Goal: Task Accomplishment & Management: Manage account settings

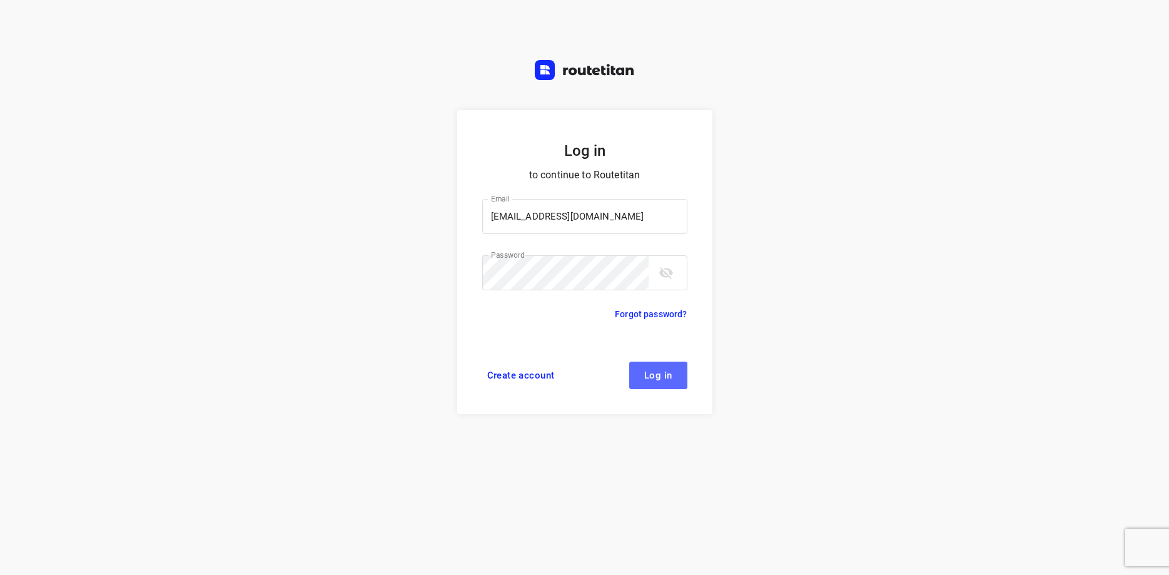
click at [637, 374] on button "Log in" at bounding box center [658, 376] width 58 height 28
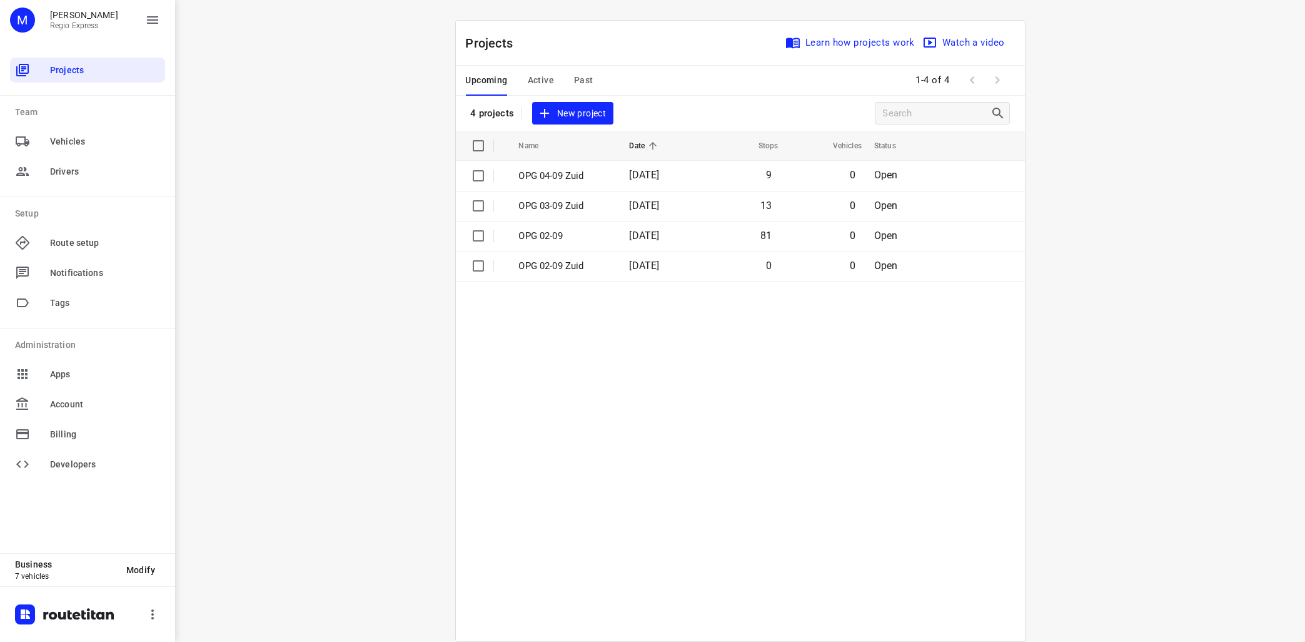
click at [547, 76] on span "Active" at bounding box center [541, 81] width 26 height 16
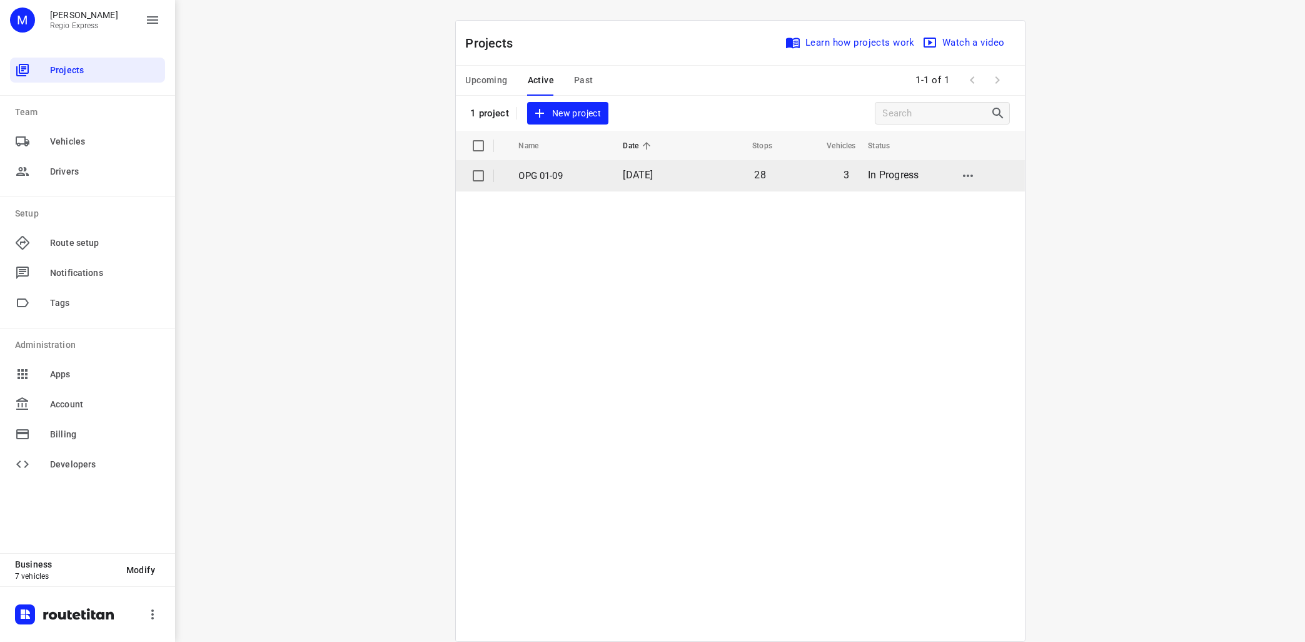
click at [547, 182] on p "OPG 01-09" at bounding box center [562, 176] width 86 height 14
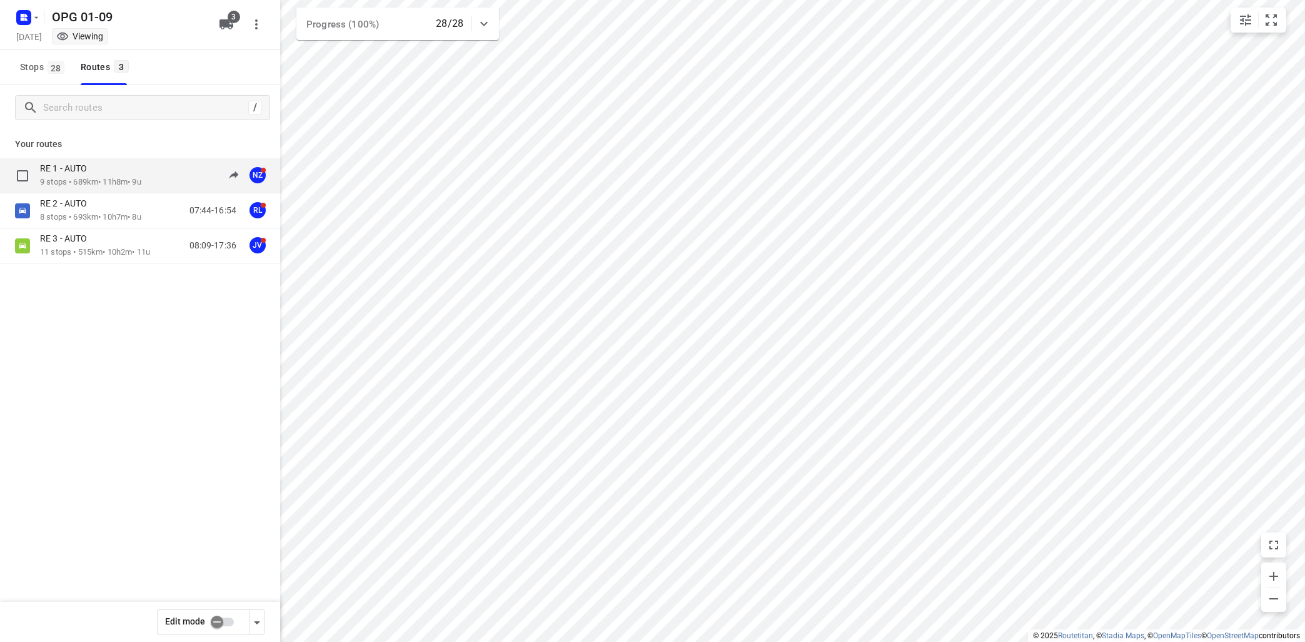
click at [141, 182] on p "9 stops • 689km • 11h8m • 9u" at bounding box center [90, 182] width 101 height 12
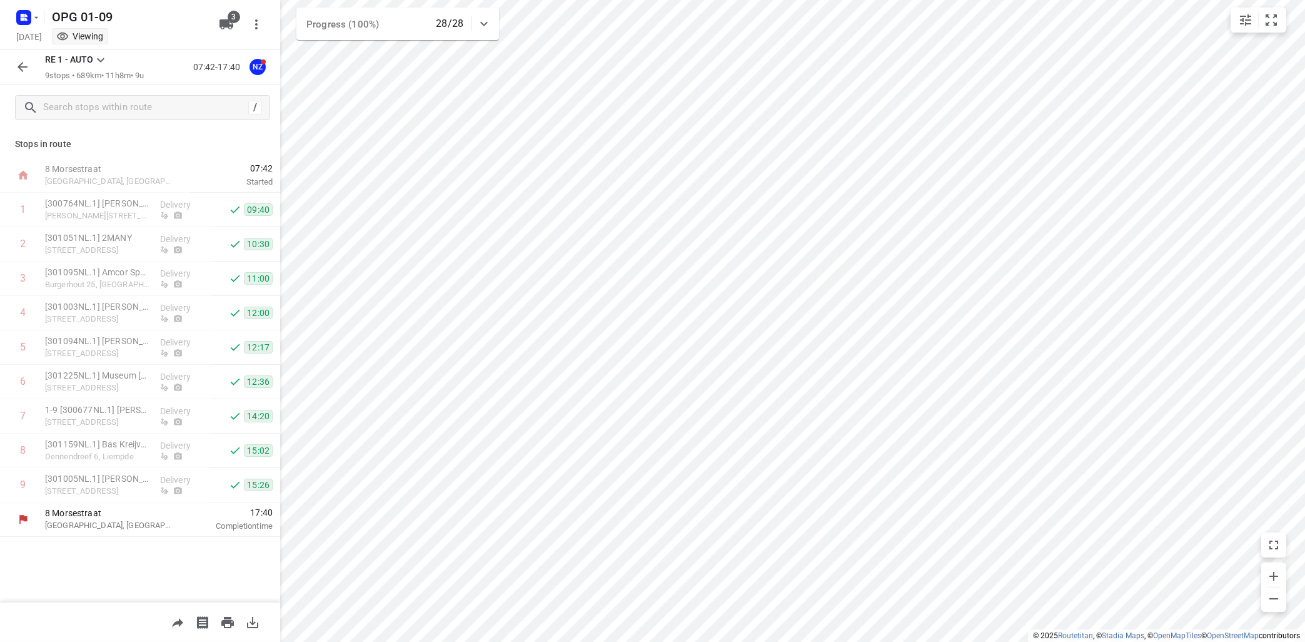
click at [26, 63] on icon "button" at bounding box center [22, 66] width 15 height 15
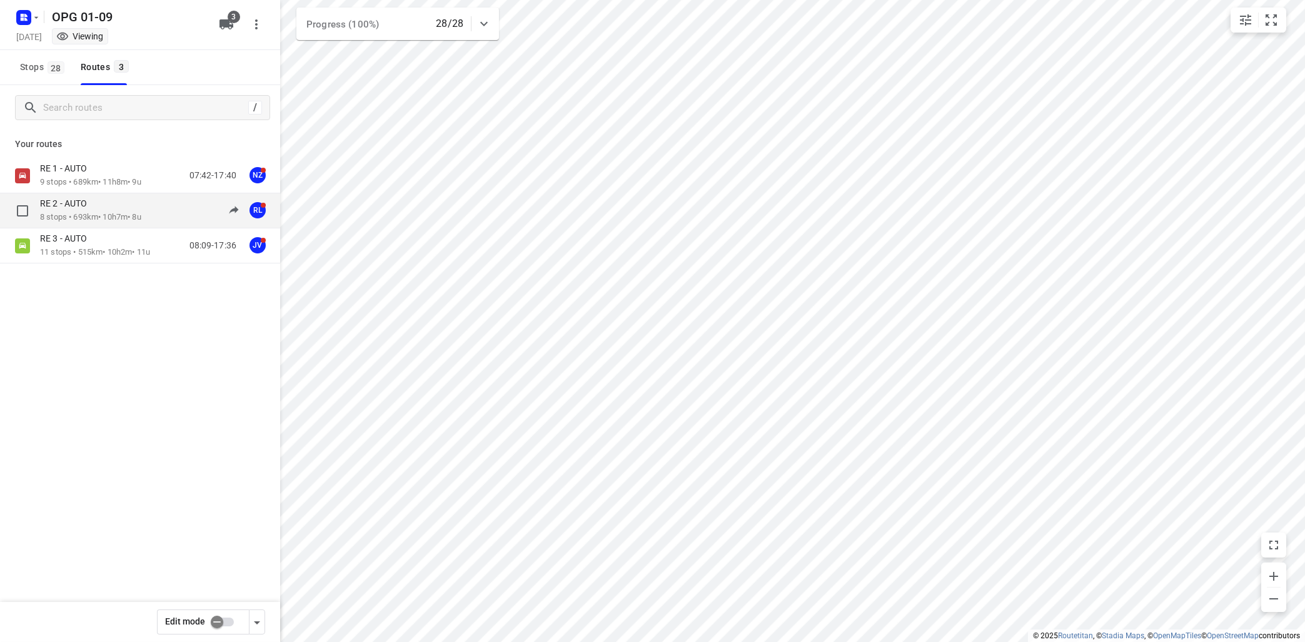
click at [114, 198] on div "RE 2 - AUTO" at bounding box center [90, 205] width 101 height 14
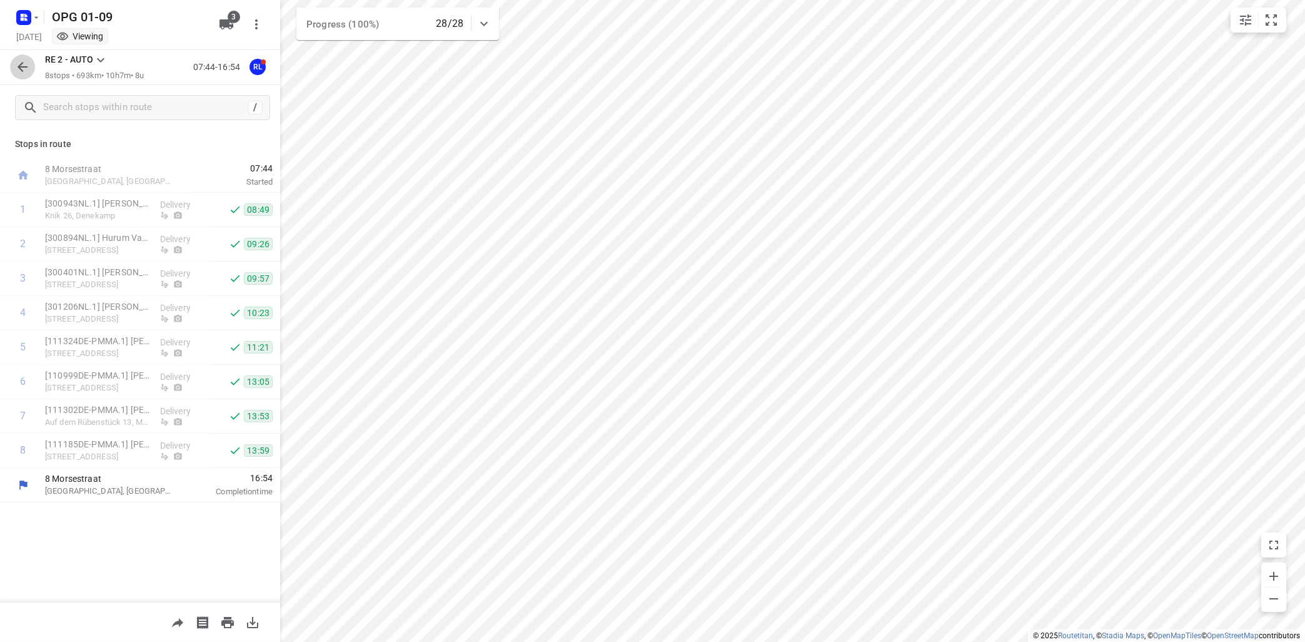
click at [20, 67] on icon "button" at bounding box center [23, 67] width 10 height 10
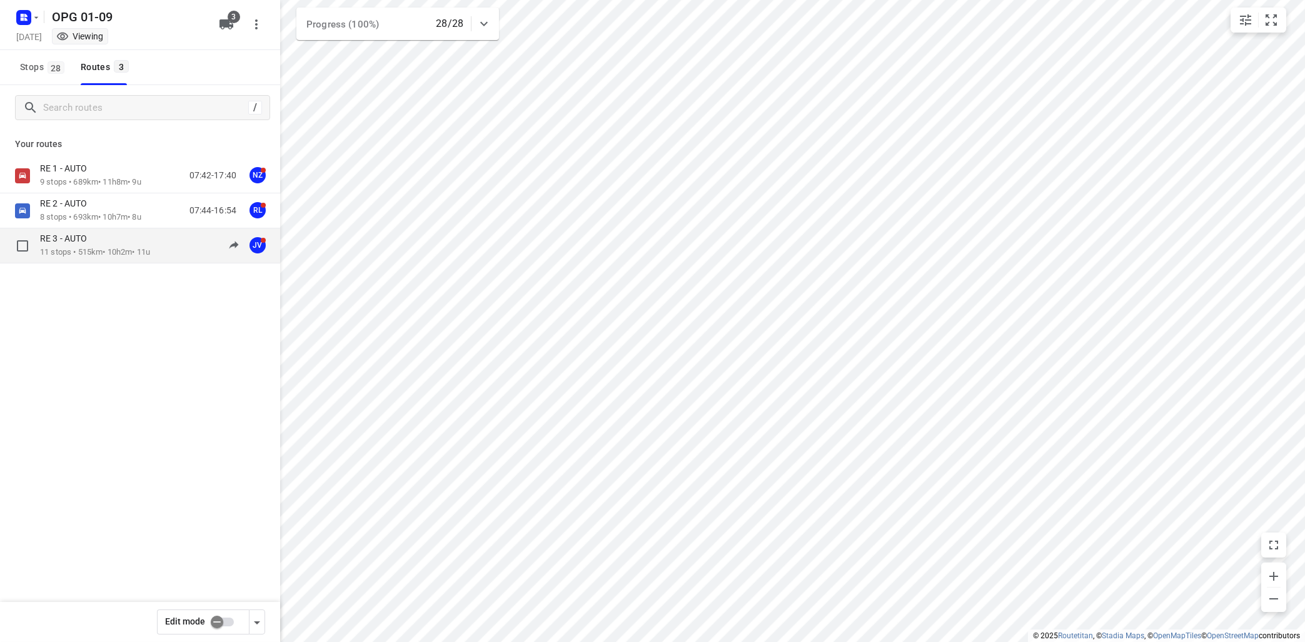
click at [100, 240] on div "RE 3 - AUTO" at bounding box center [95, 240] width 110 height 14
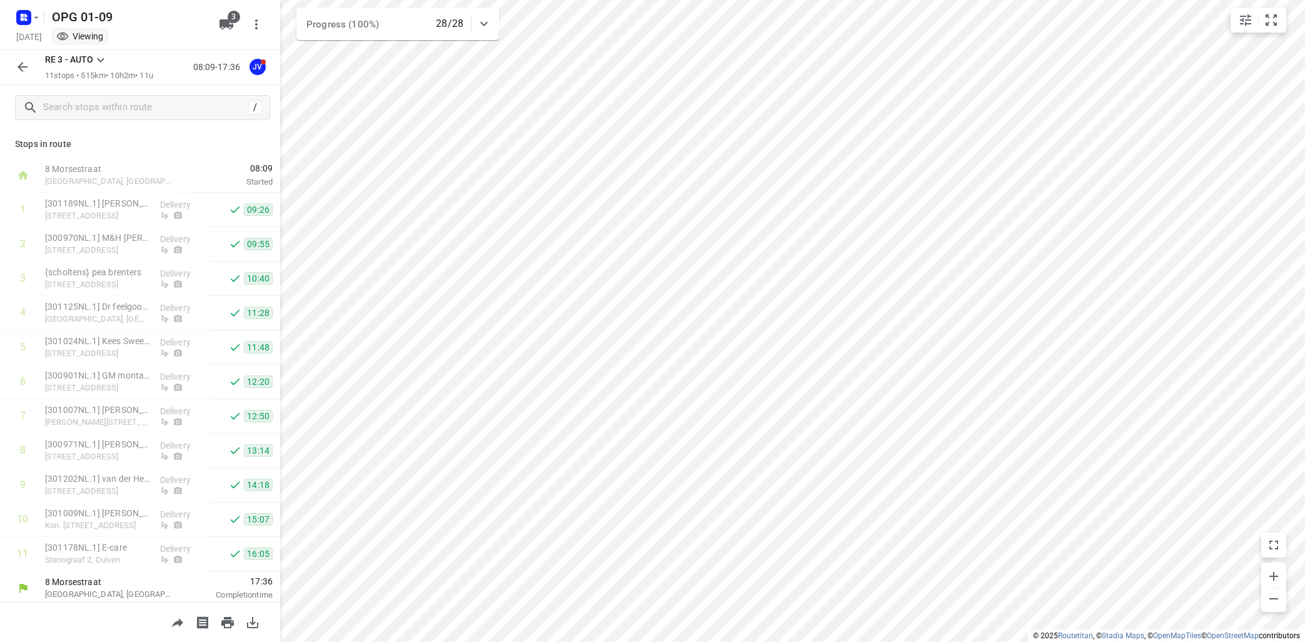
click at [24, 65] on icon "button" at bounding box center [22, 66] width 15 height 15
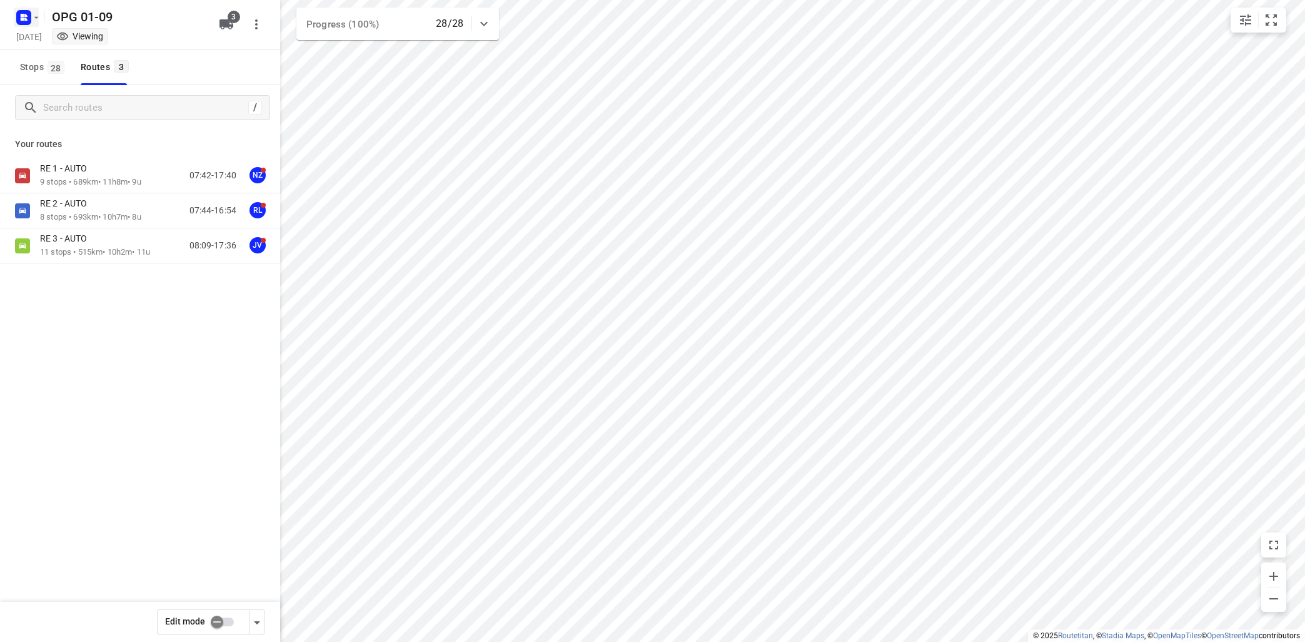
click at [41, 20] on icon "button" at bounding box center [36, 18] width 10 height 10
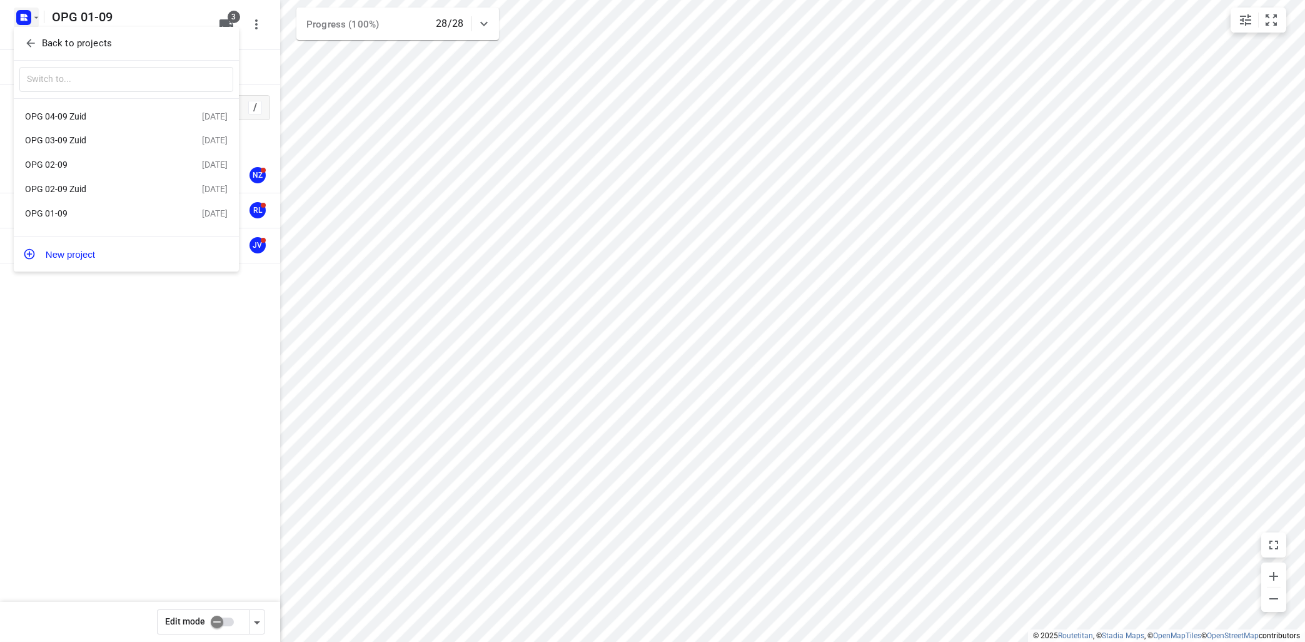
click at [71, 166] on div "OPG 02-09" at bounding box center [97, 164] width 144 height 10
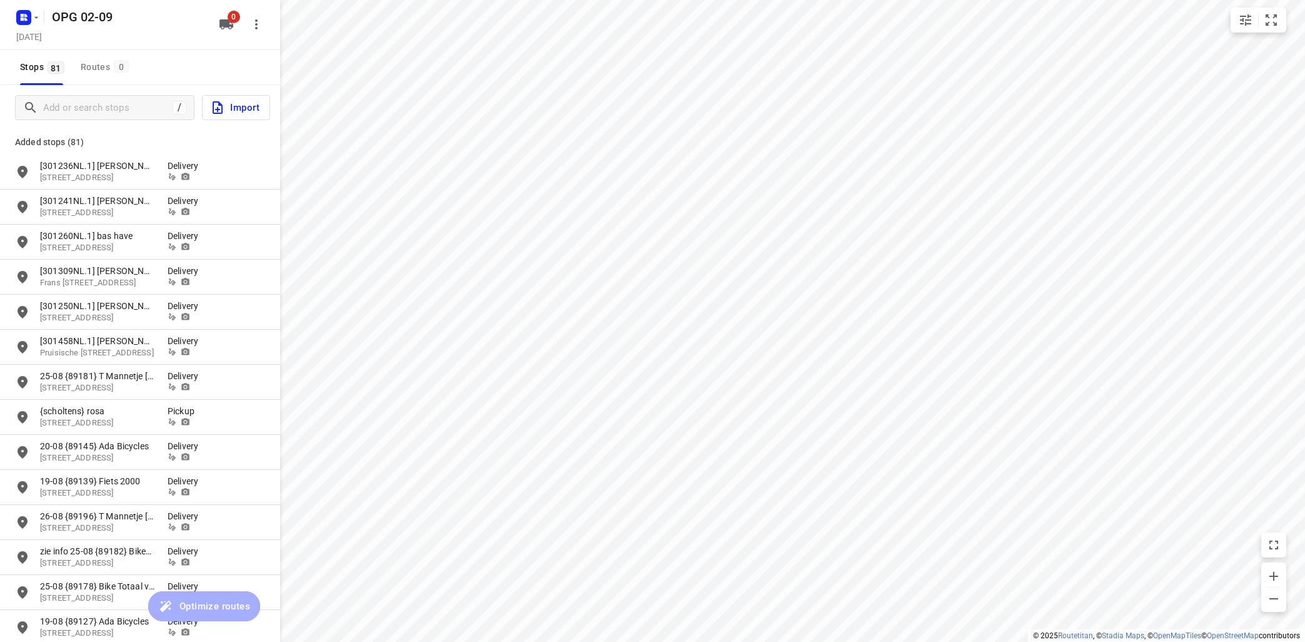
type input "distance"
click at [22, 170] on input "grid" at bounding box center [22, 171] width 25 height 25
checkbox input "true"
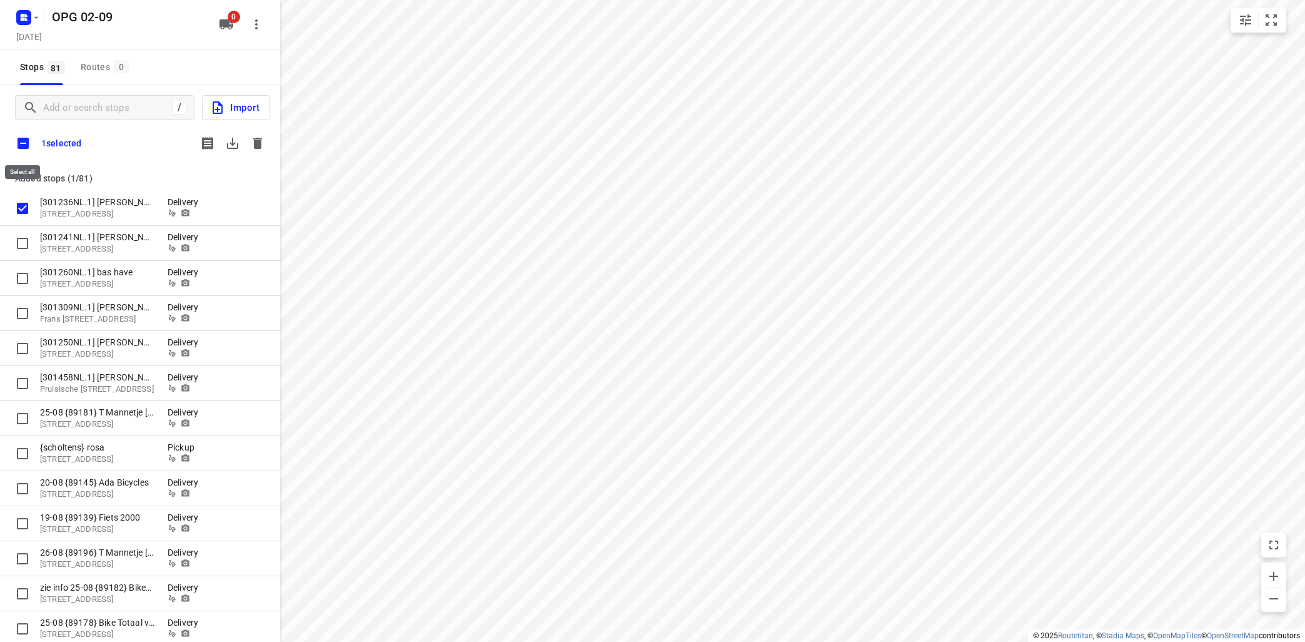
click at [22, 142] on input "checkbox" at bounding box center [23, 143] width 26 height 26
checkbox input "true"
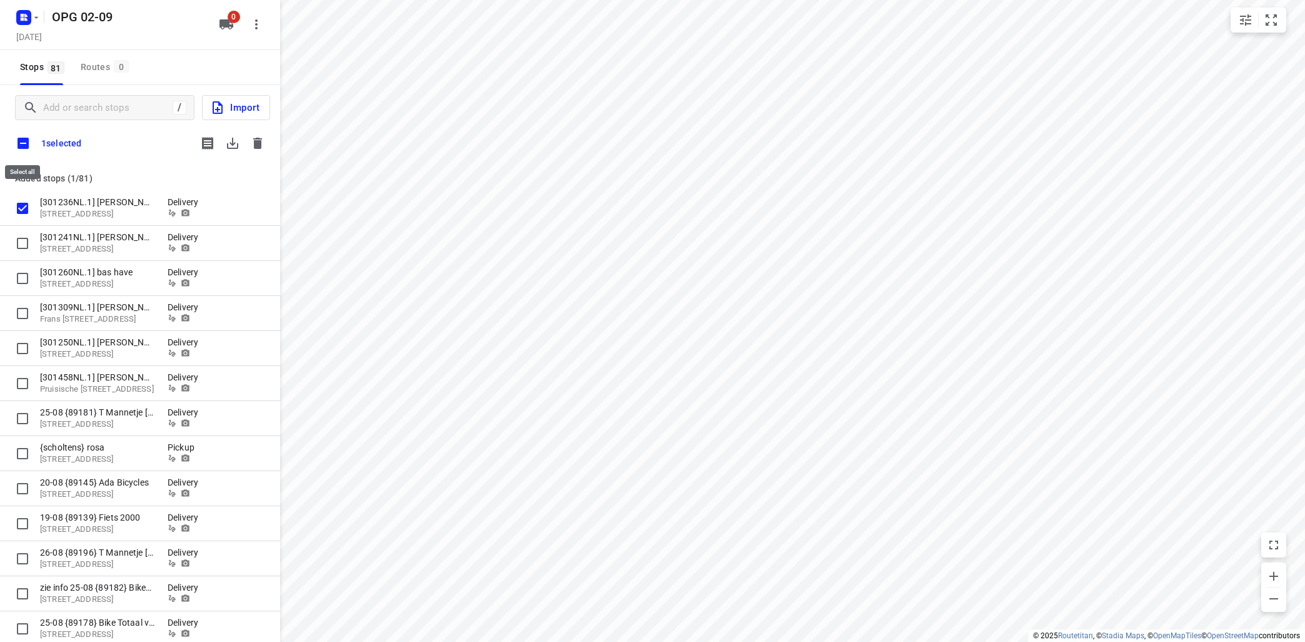
checkbox input "true"
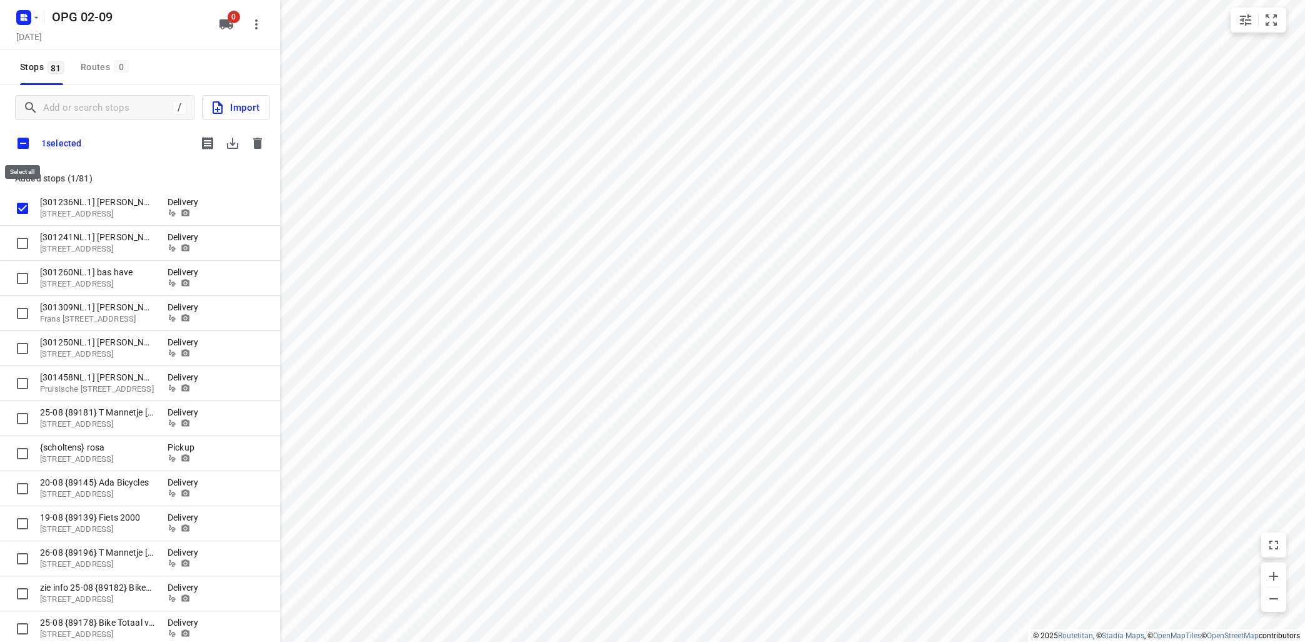
checkbox input "true"
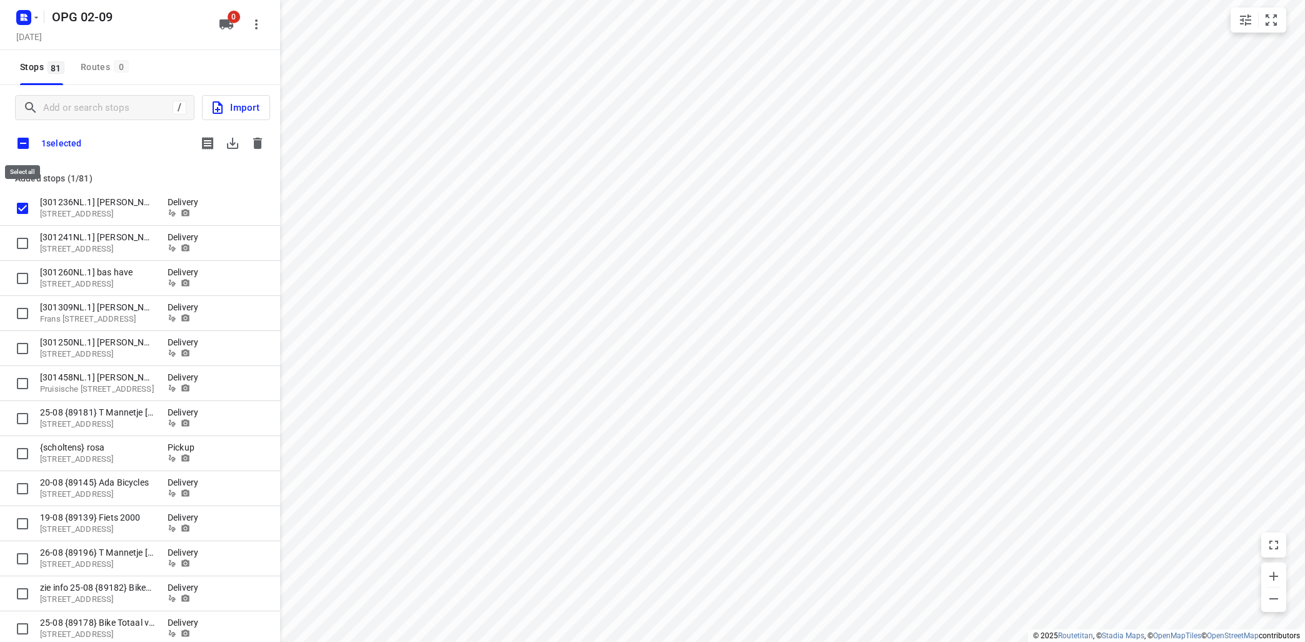
checkbox input "true"
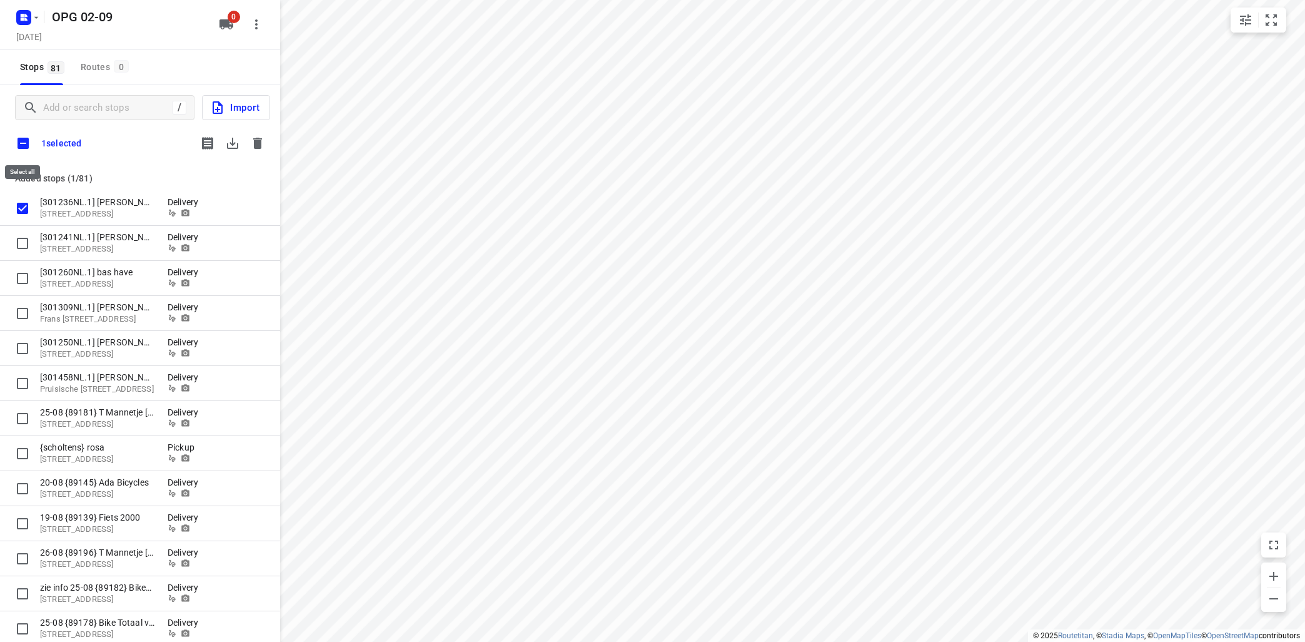
checkbox input "true"
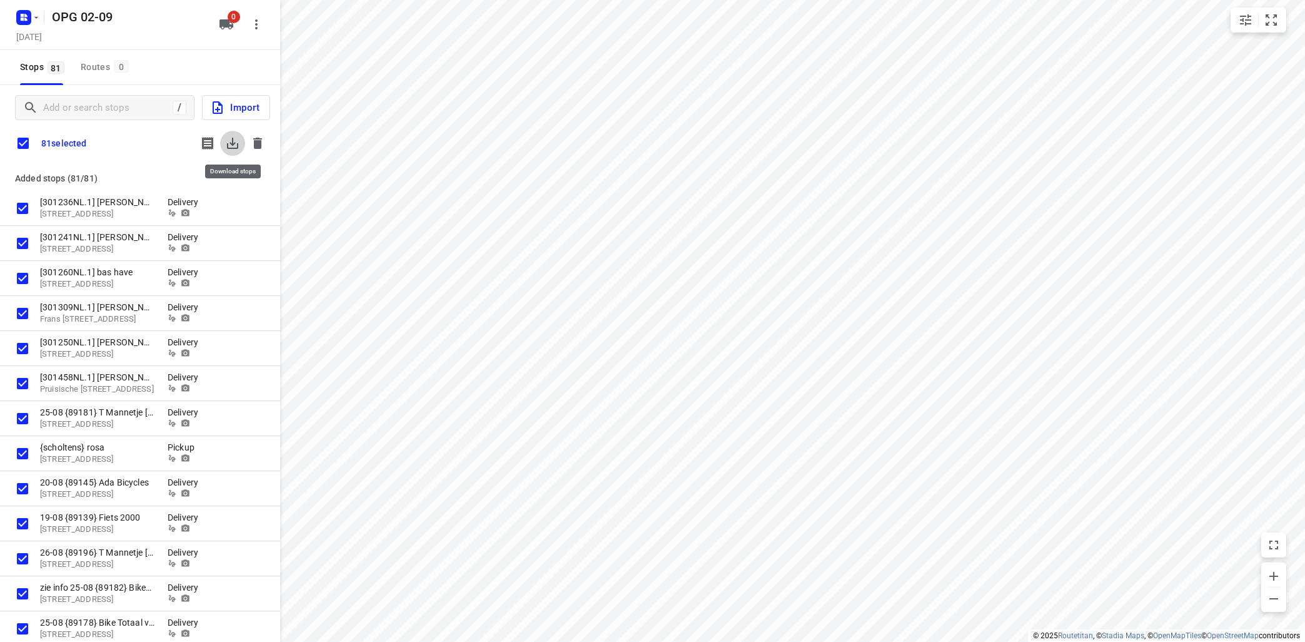
click at [232, 143] on icon "button" at bounding box center [232, 143] width 11 height 11
click at [258, 149] on icon "button" at bounding box center [257, 143] width 15 height 15
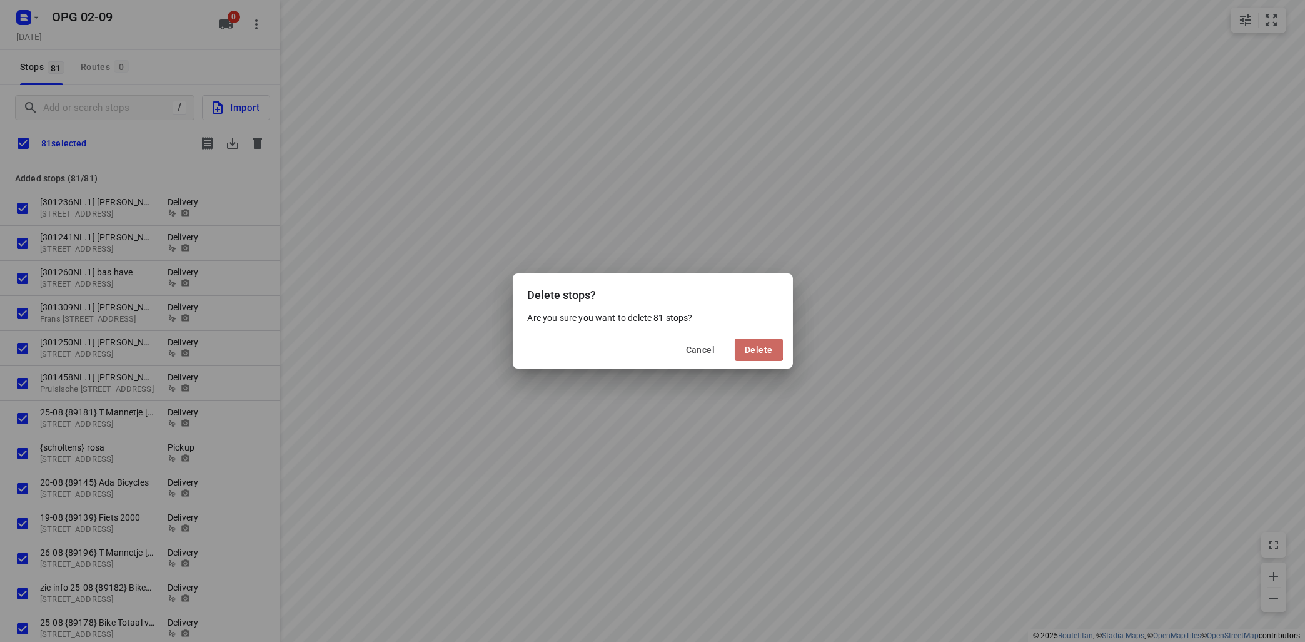
click at [749, 348] on span "Delete" at bounding box center [759, 350] width 28 height 10
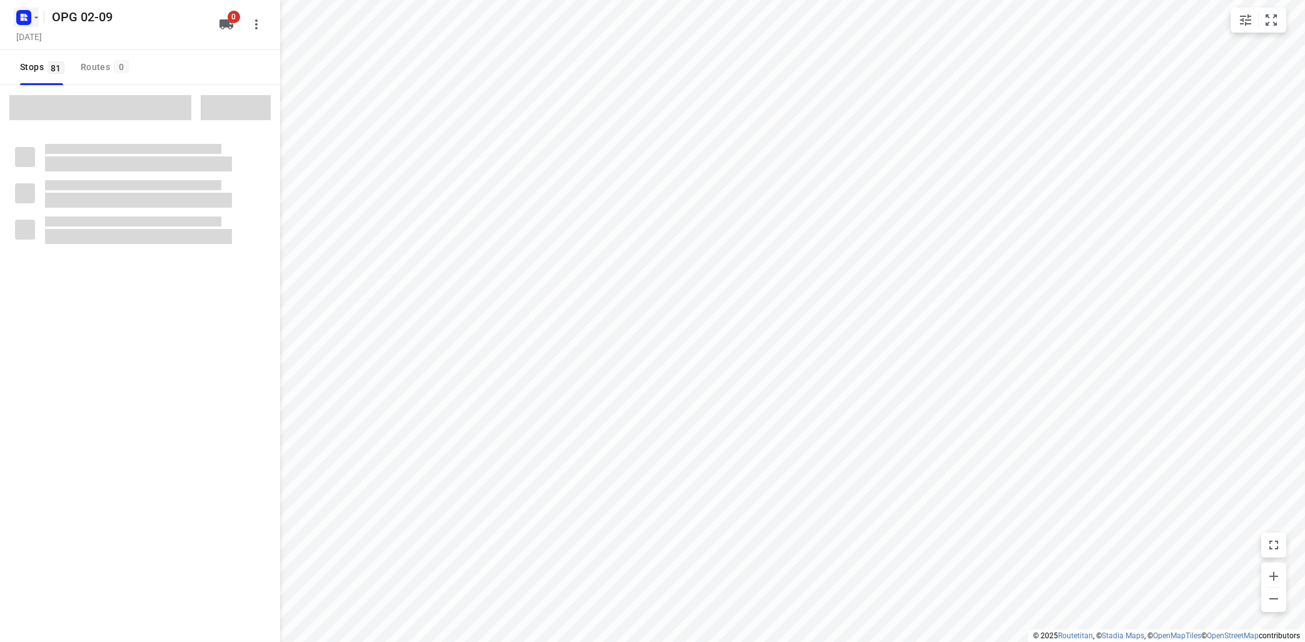
click at [34, 13] on icon "button" at bounding box center [36, 18] width 10 height 10
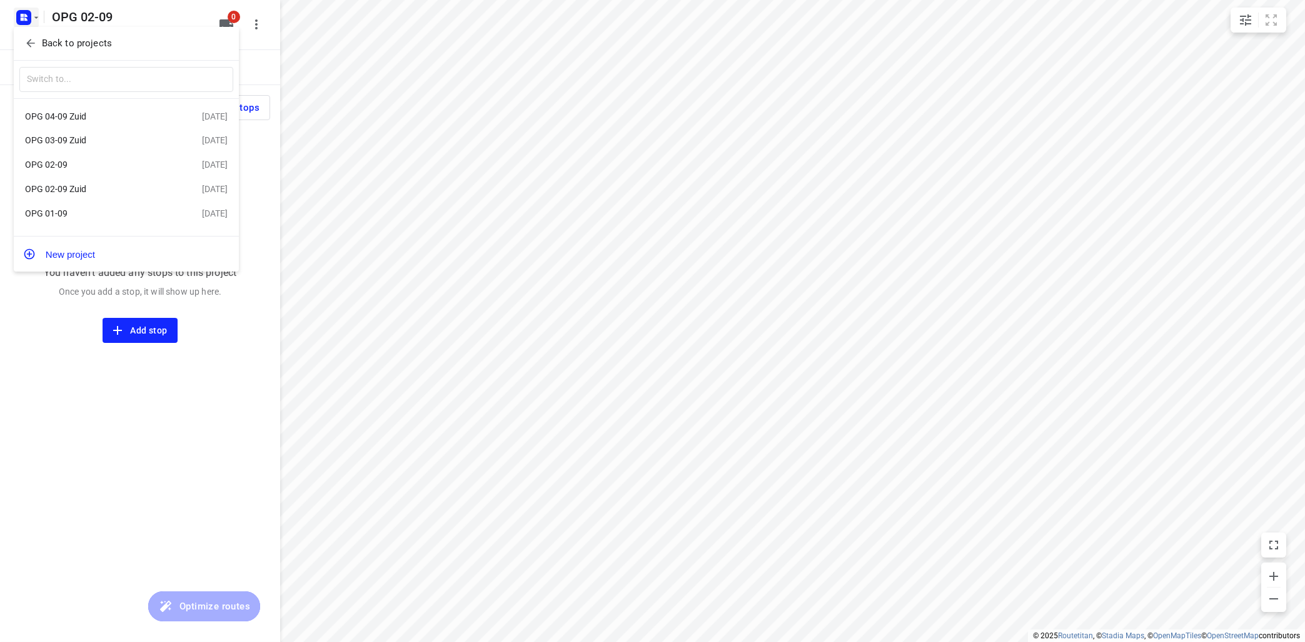
click at [60, 115] on div "OPG 04-09 Zuid" at bounding box center [97, 116] width 144 height 10
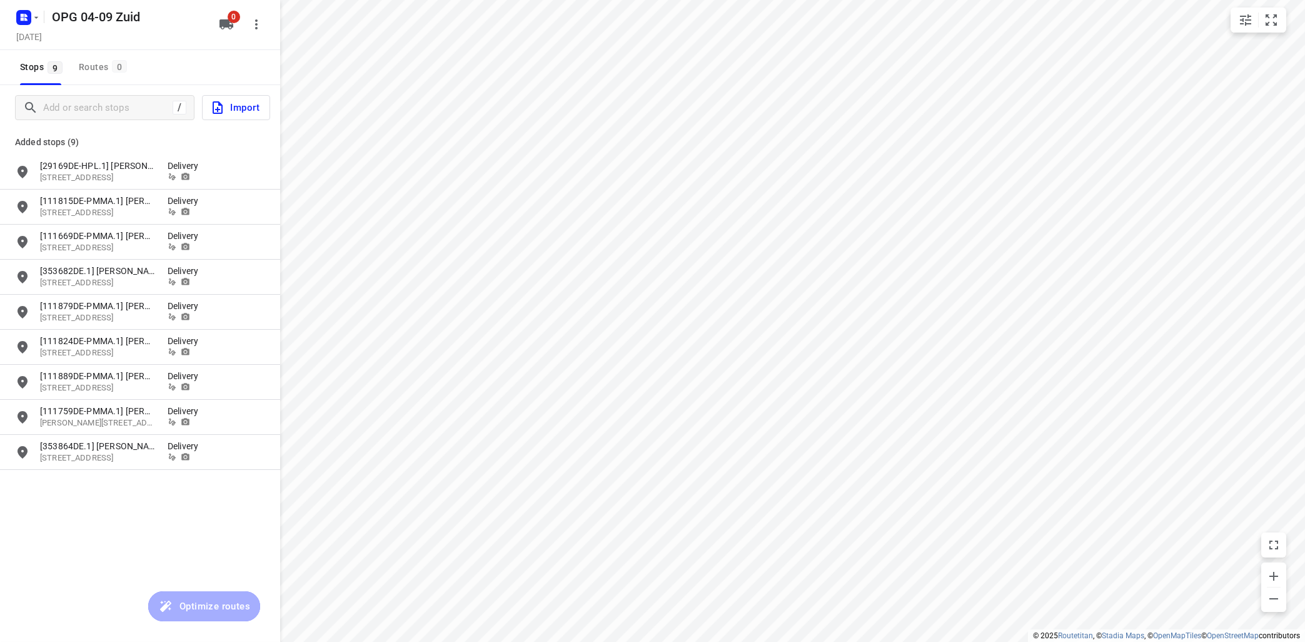
type input "distance"
click at [23, 170] on input "grid" at bounding box center [22, 171] width 25 height 25
checkbox input "true"
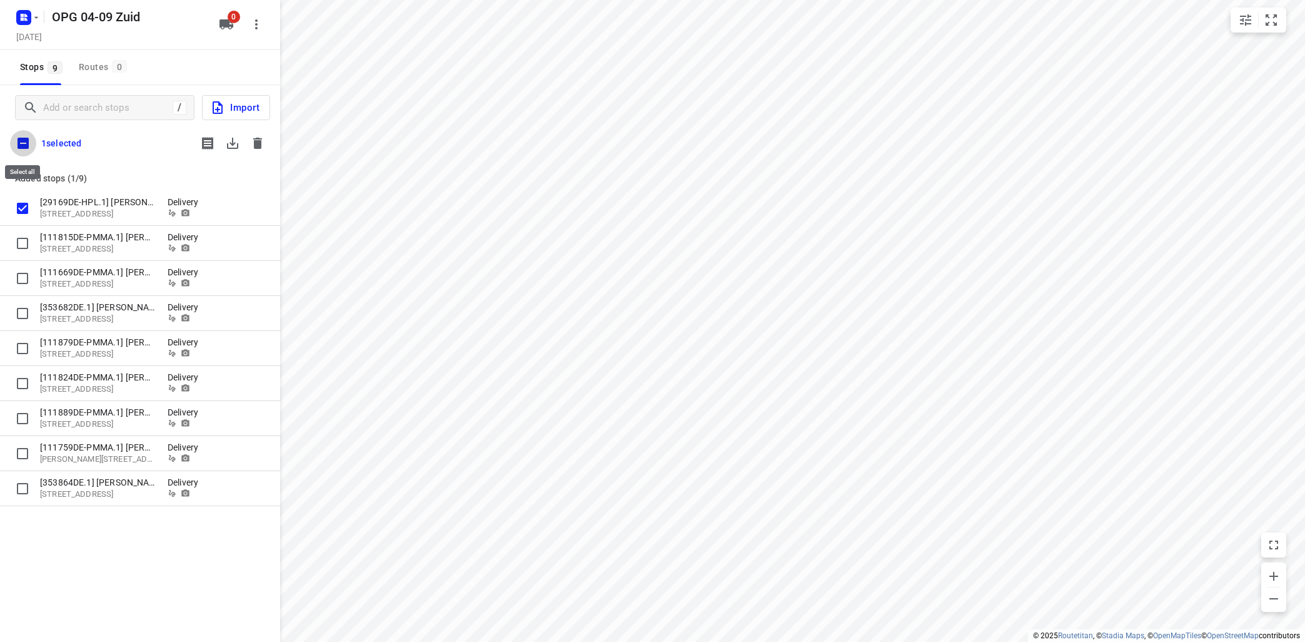
click at [24, 138] on input "checkbox" at bounding box center [23, 143] width 26 height 26
checkbox input "true"
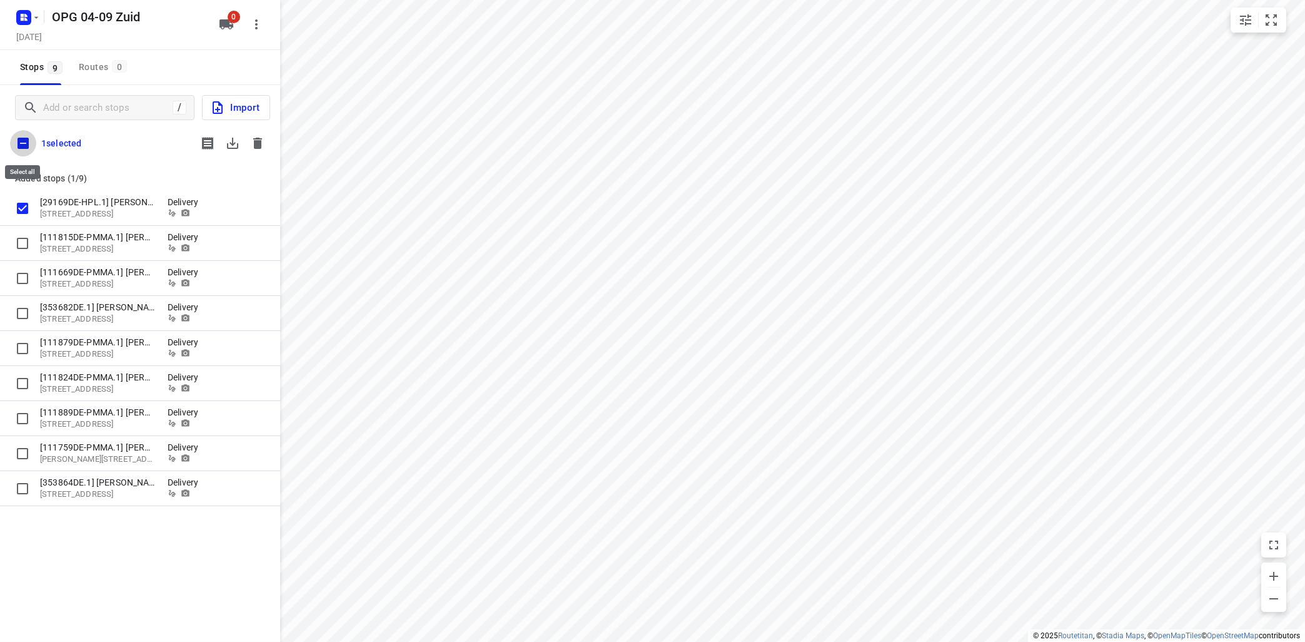
checkbox input "true"
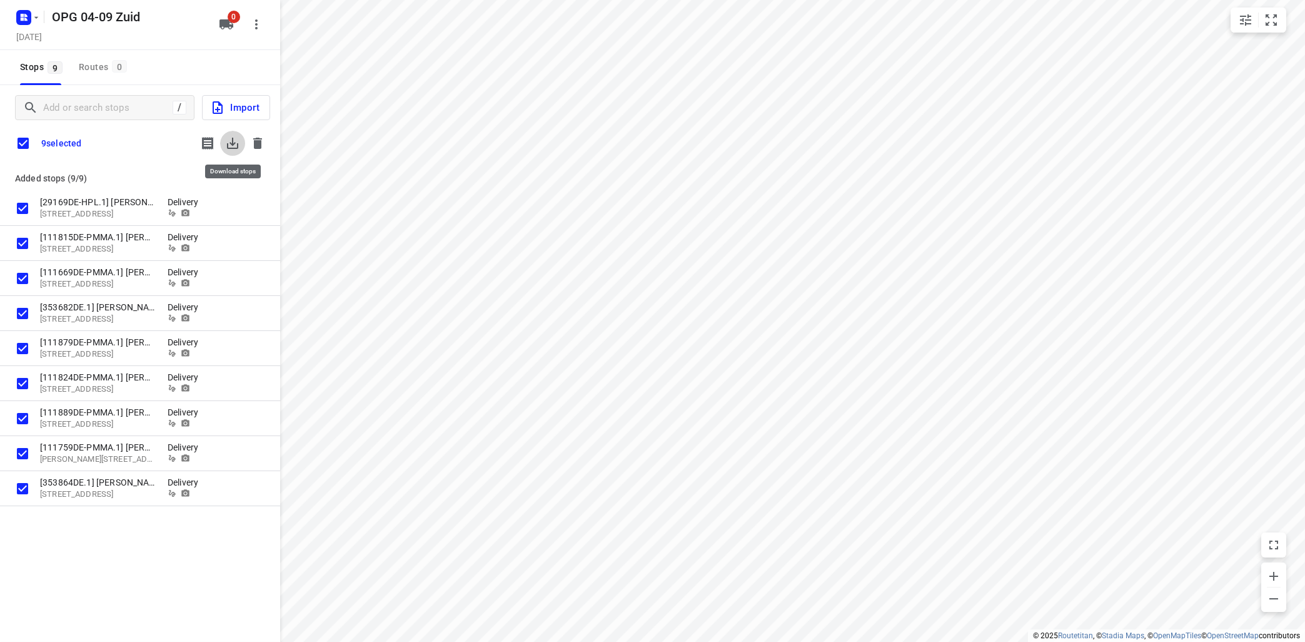
click at [235, 137] on icon "button" at bounding box center [232, 143] width 15 height 15
click at [258, 141] on icon "button" at bounding box center [257, 143] width 9 height 11
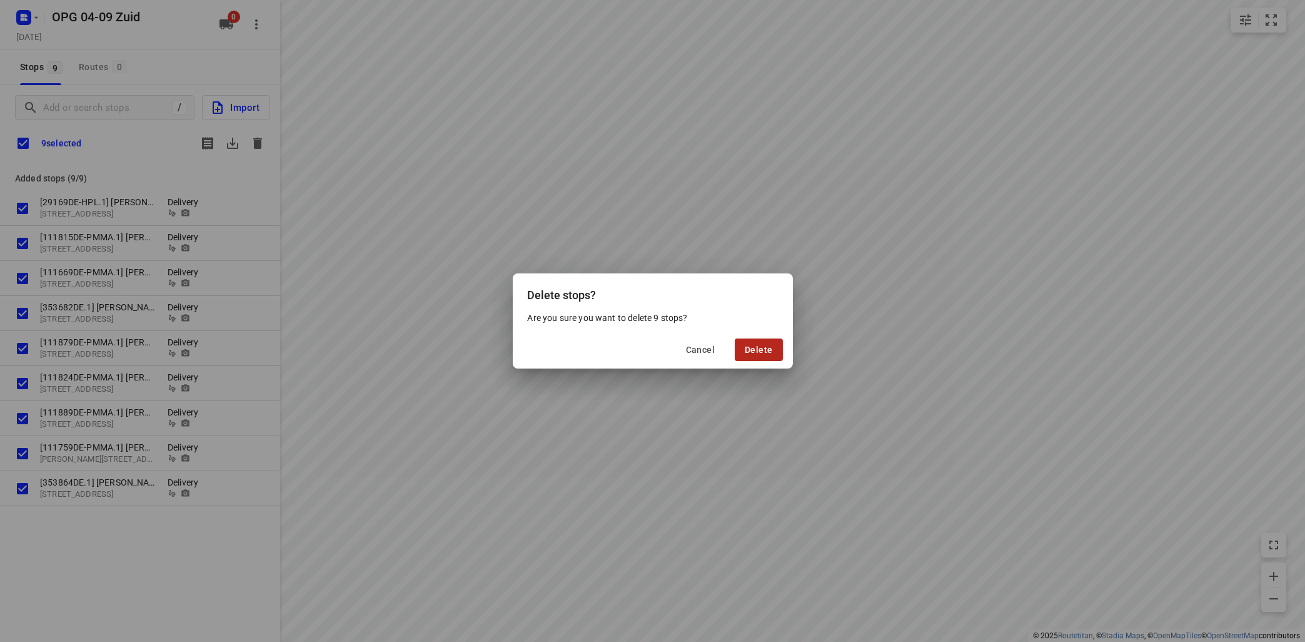
click at [762, 342] on button "Delete" at bounding box center [759, 349] width 48 height 23
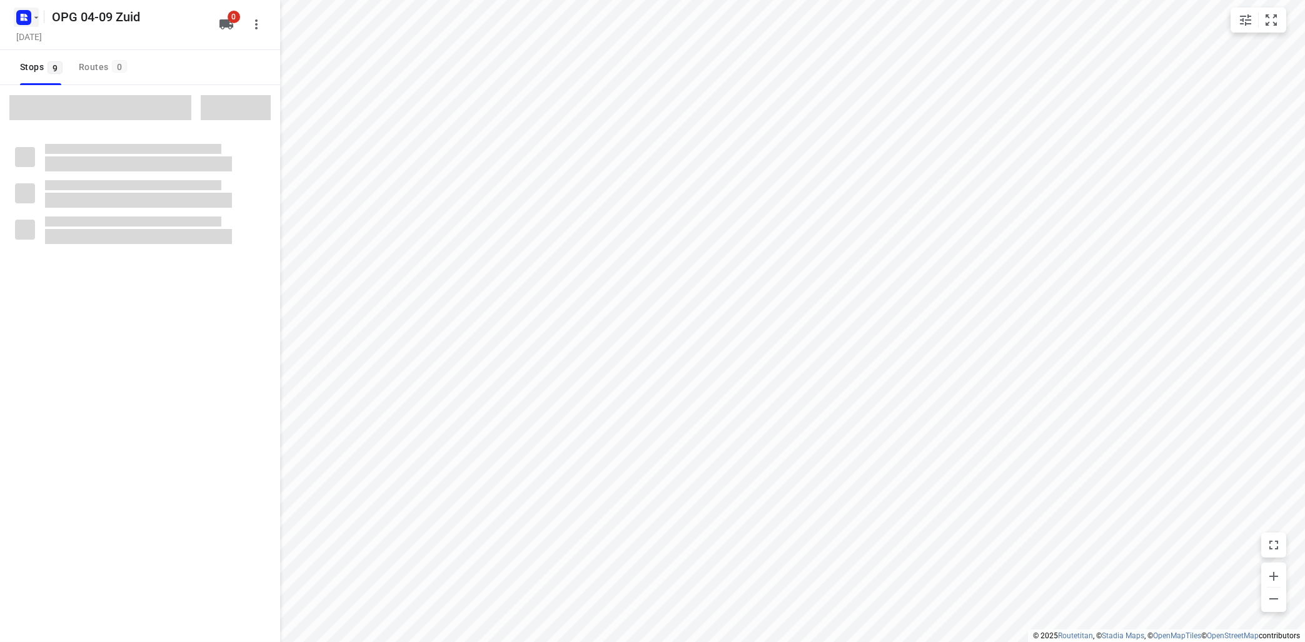
click at [38, 16] on icon "button" at bounding box center [36, 18] width 10 height 10
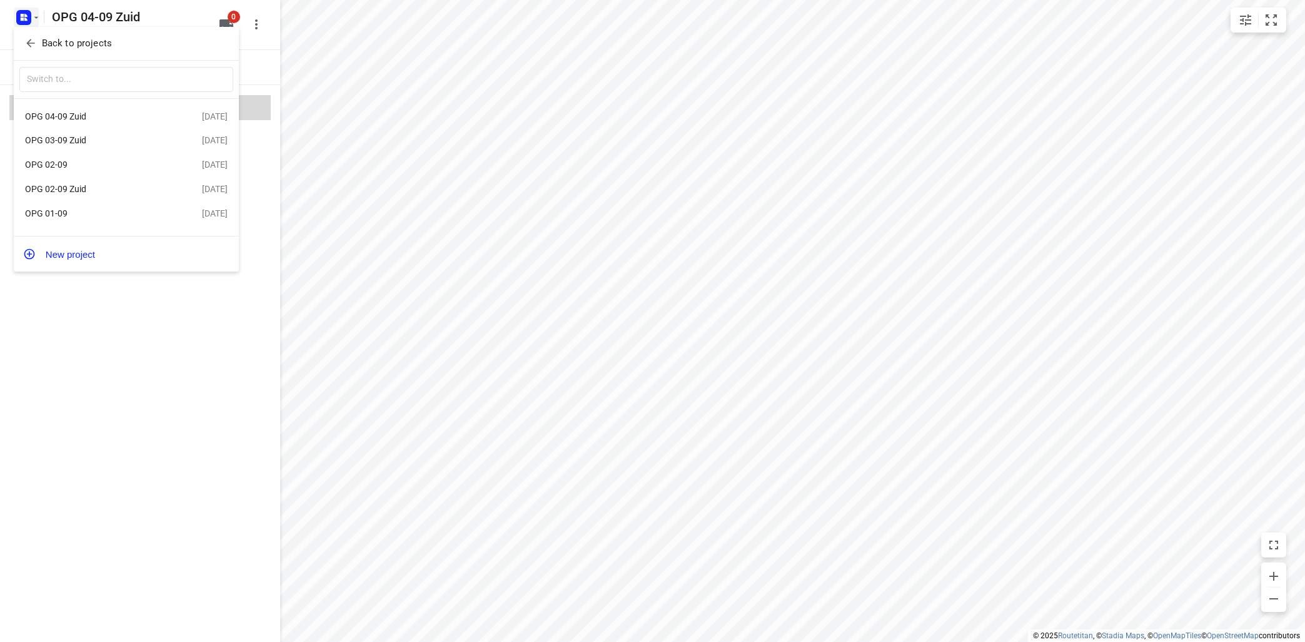
click at [55, 138] on div "OPG 03-09 Zuid" at bounding box center [97, 140] width 144 height 10
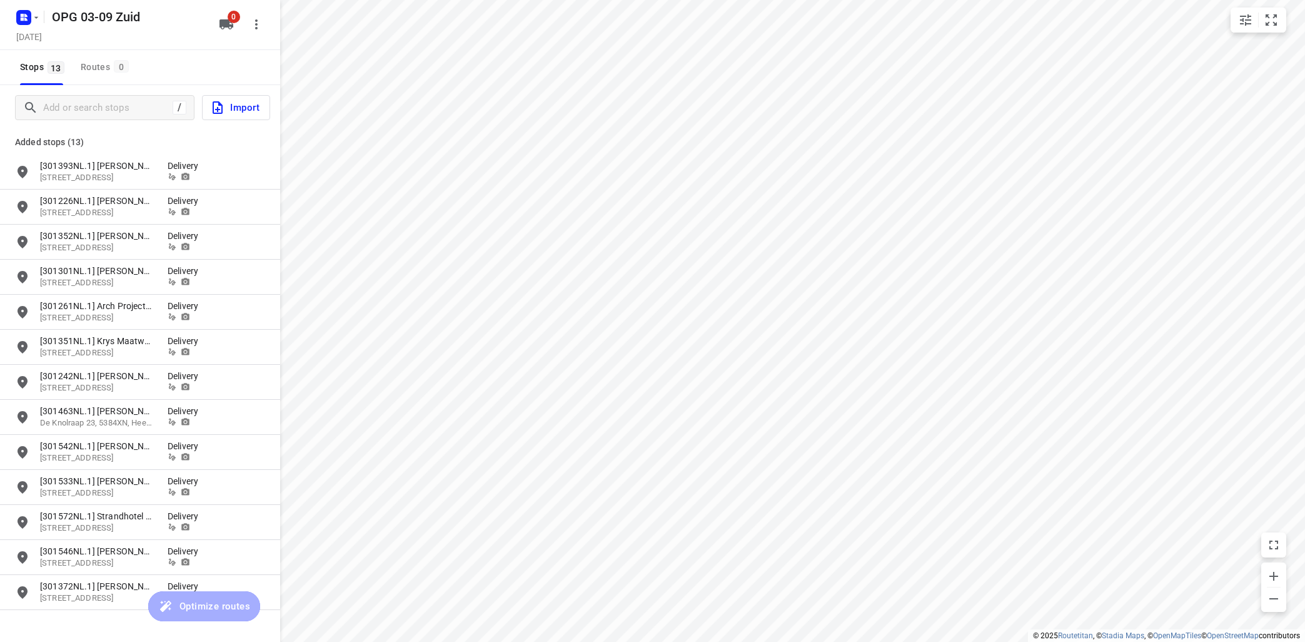
type input "distance"
click at [24, 170] on input "grid" at bounding box center [22, 171] width 25 height 25
checkbox input "true"
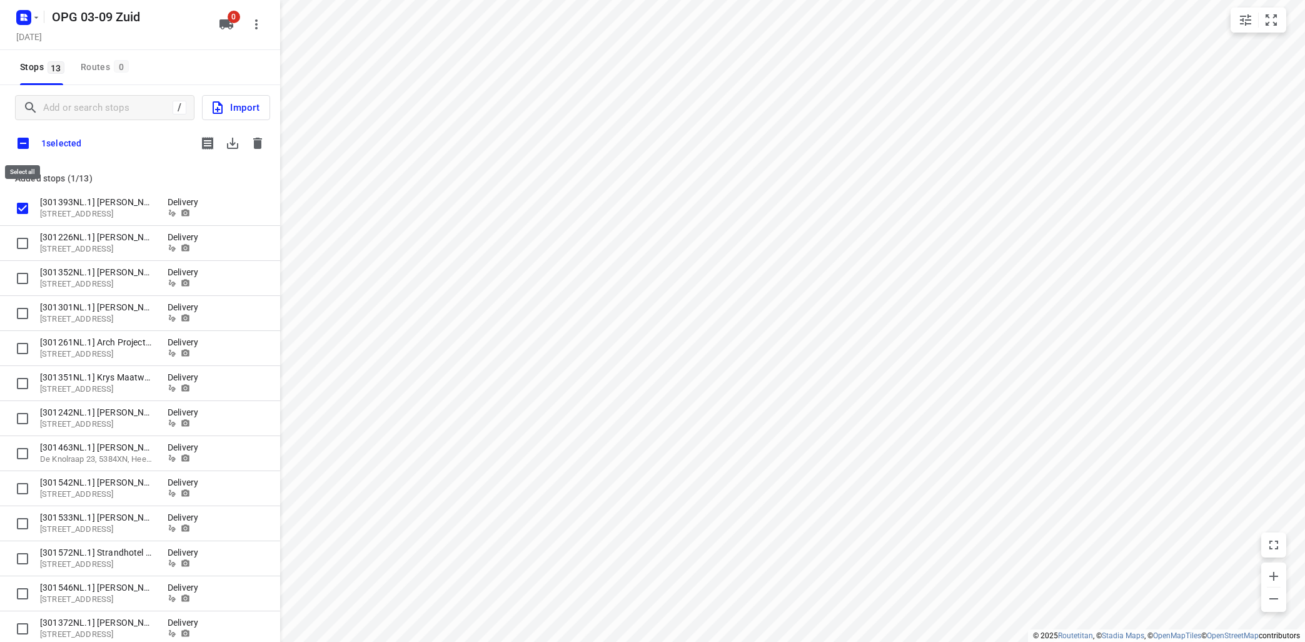
drag, startPoint x: 26, startPoint y: 140, endPoint x: 39, endPoint y: 138, distance: 14.0
click at [28, 138] on input "checkbox" at bounding box center [23, 143] width 26 height 26
checkbox input "true"
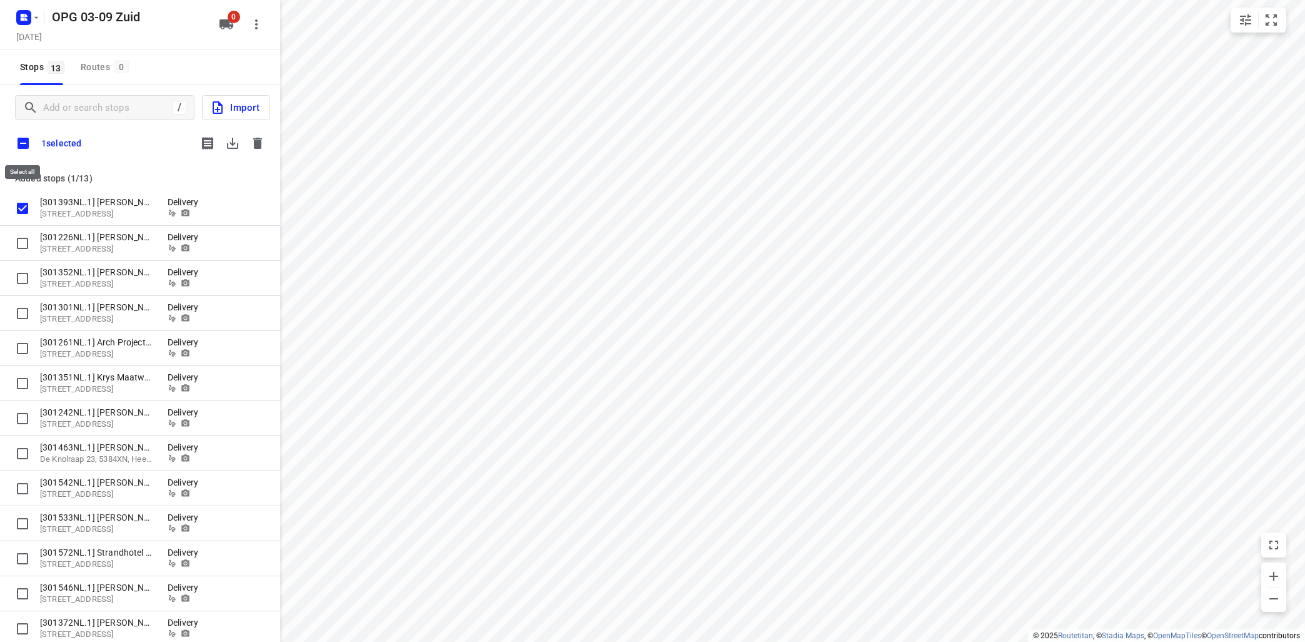
checkbox input "true"
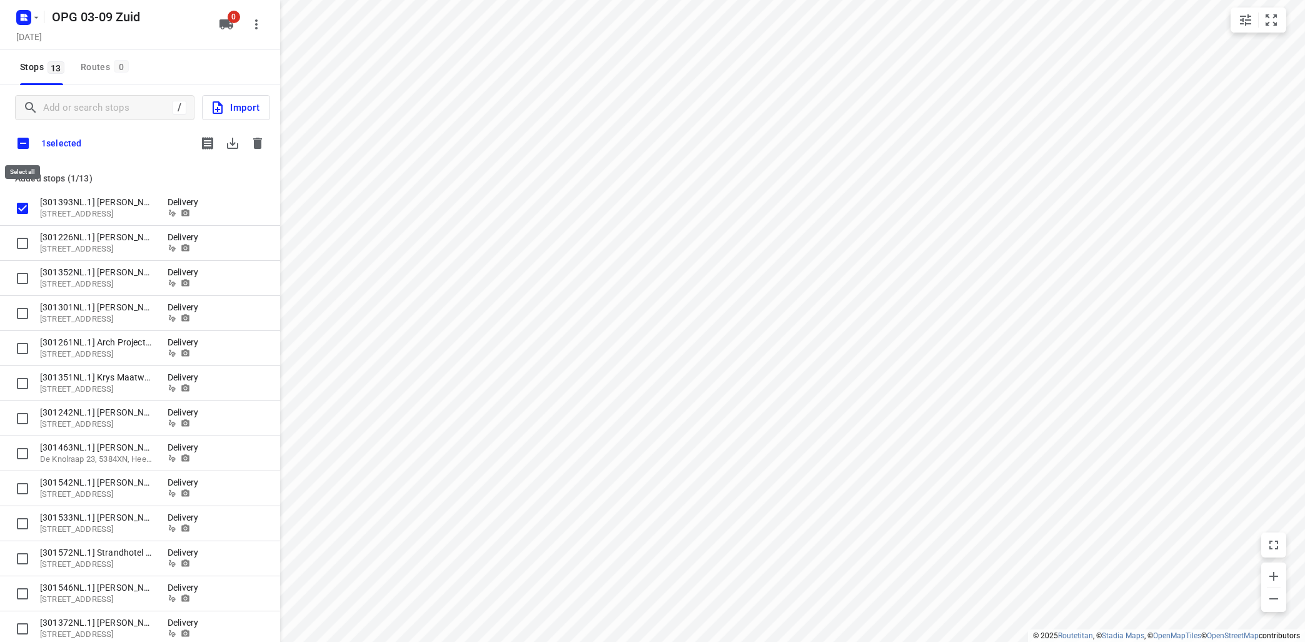
checkbox input "true"
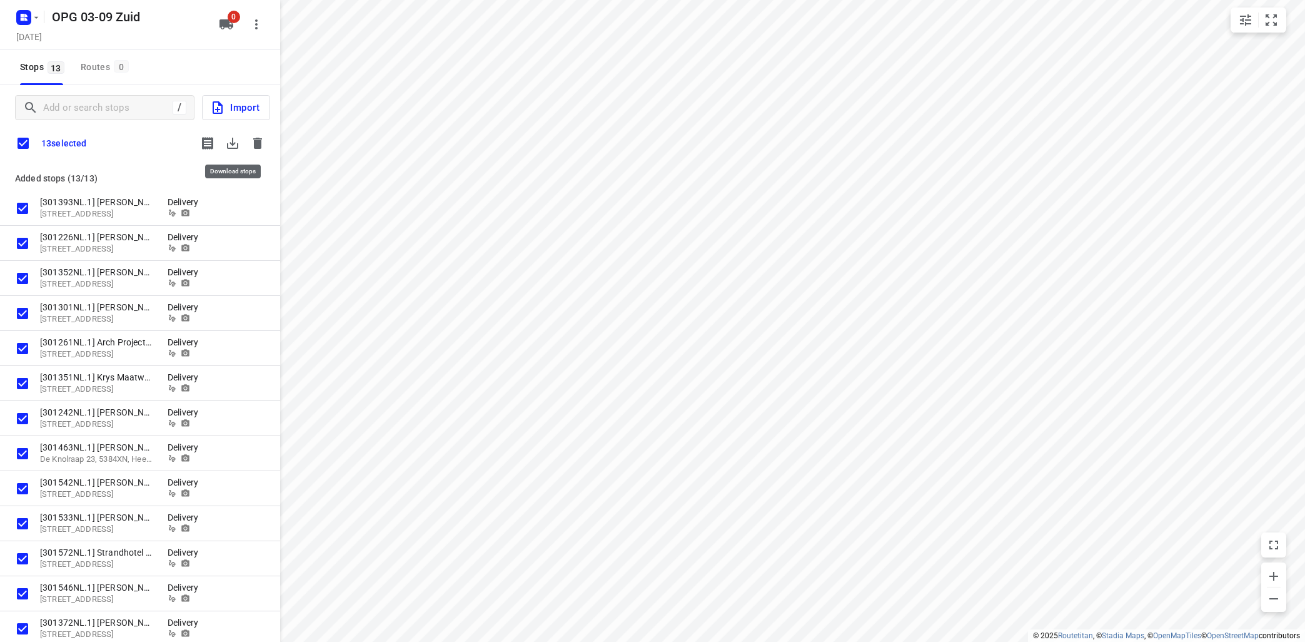
click at [231, 148] on icon "button" at bounding box center [232, 143] width 15 height 15
click at [253, 136] on button "button" at bounding box center [257, 143] width 25 height 25
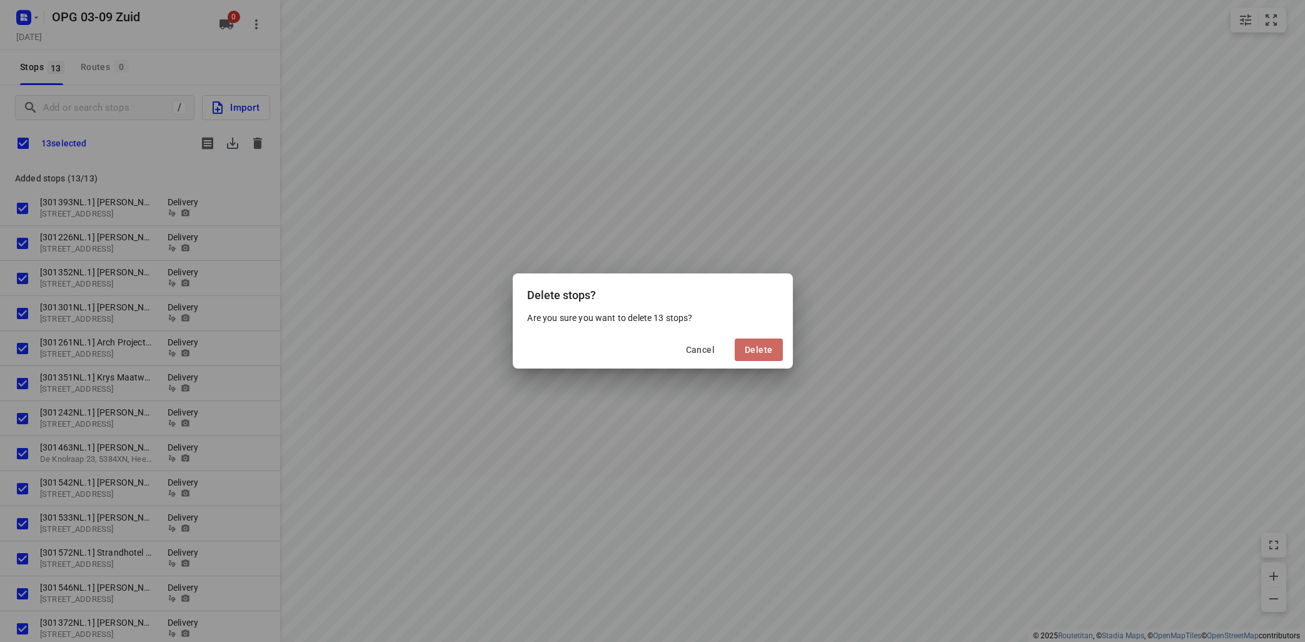
click at [769, 349] on span "Delete" at bounding box center [759, 350] width 28 height 10
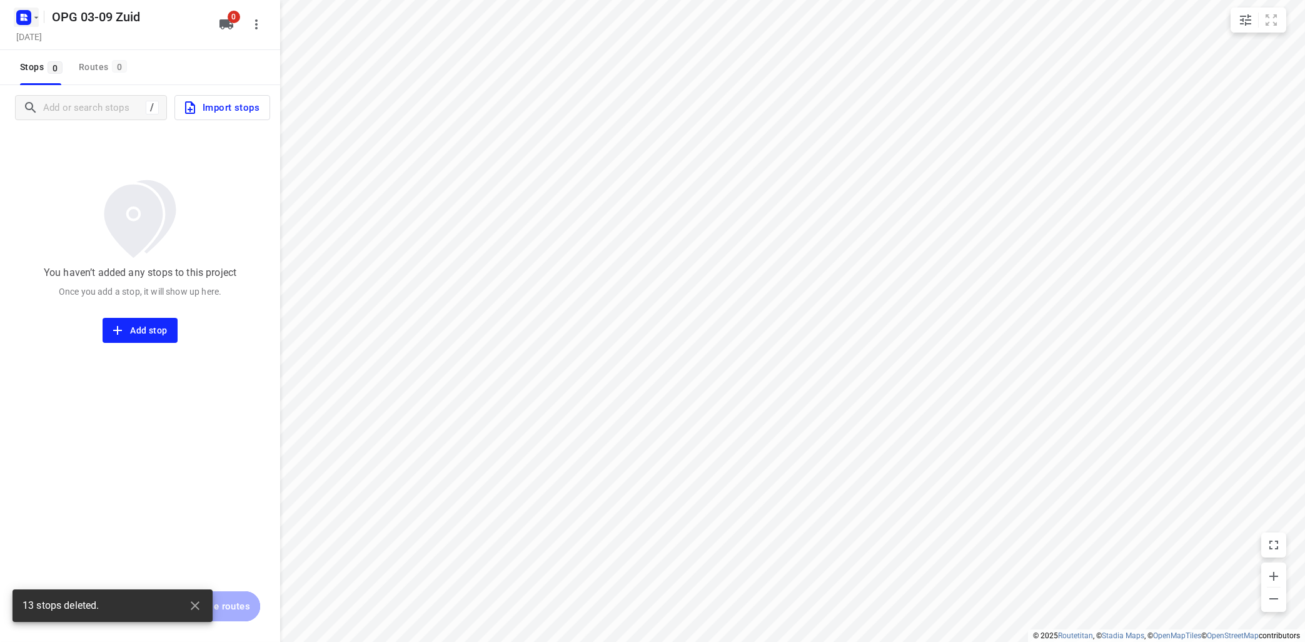
click at [34, 21] on icon "button" at bounding box center [36, 18] width 10 height 10
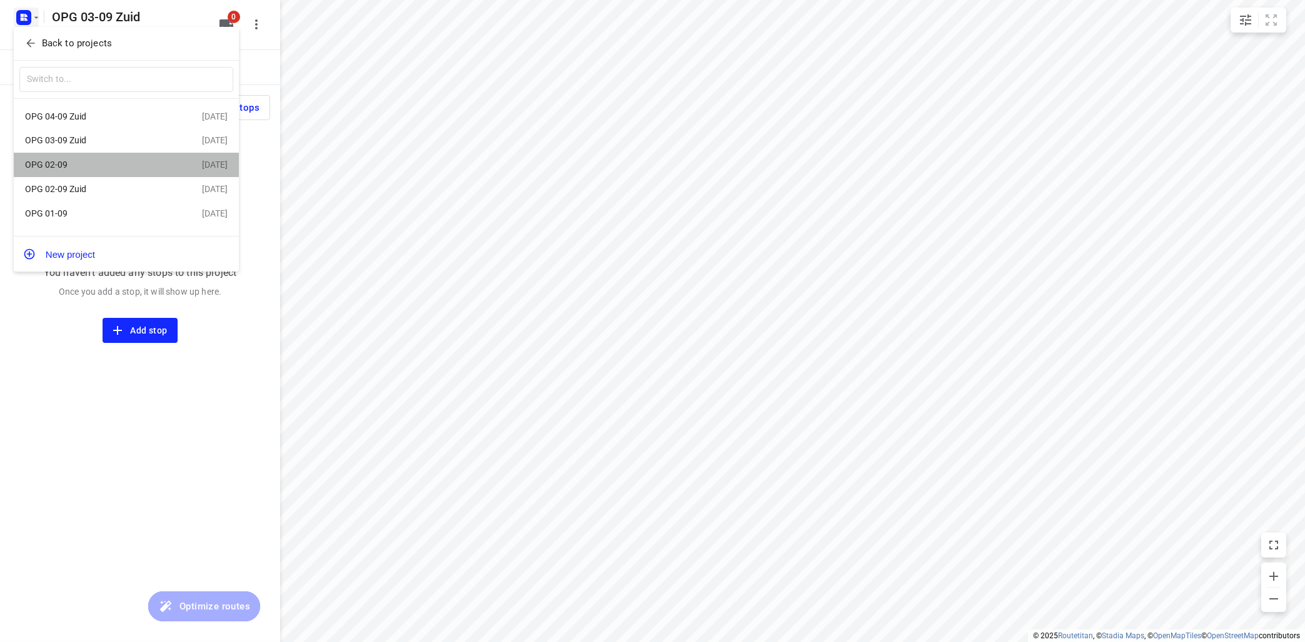
click at [58, 159] on div "OPG 02-09" at bounding box center [113, 164] width 177 height 15
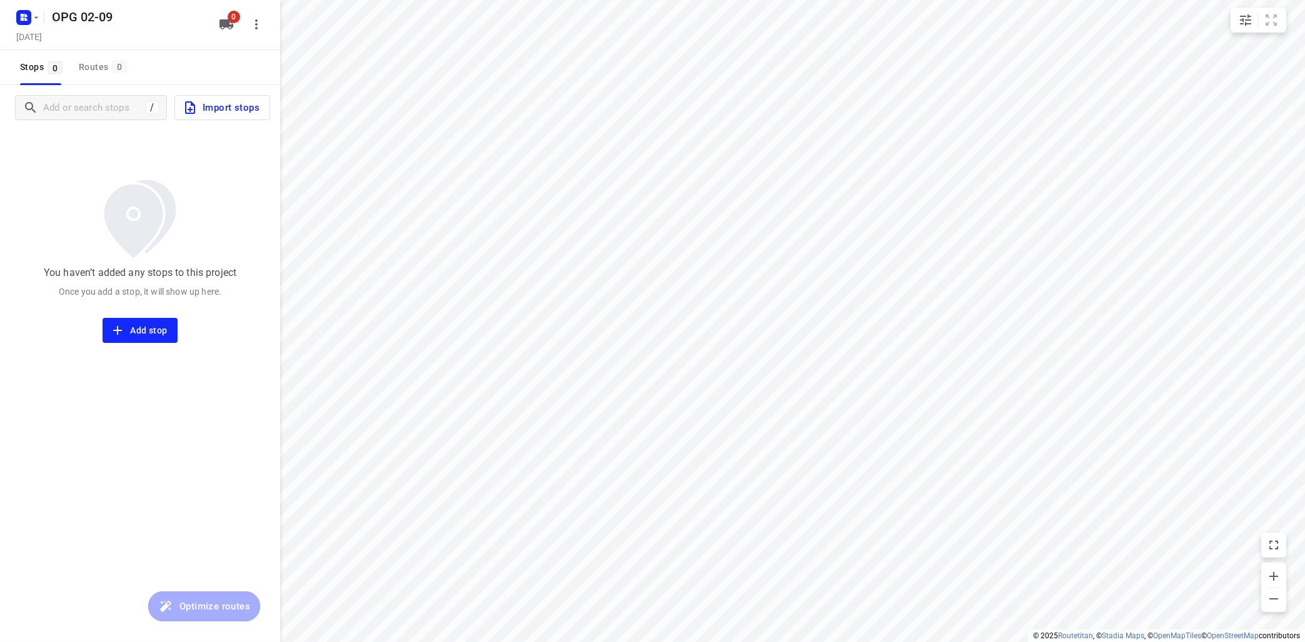
click at [43, 14] on div "OPG 02-09" at bounding box center [111, 15] width 200 height 23
click at [32, 18] on icon "button" at bounding box center [36, 18] width 10 height 10
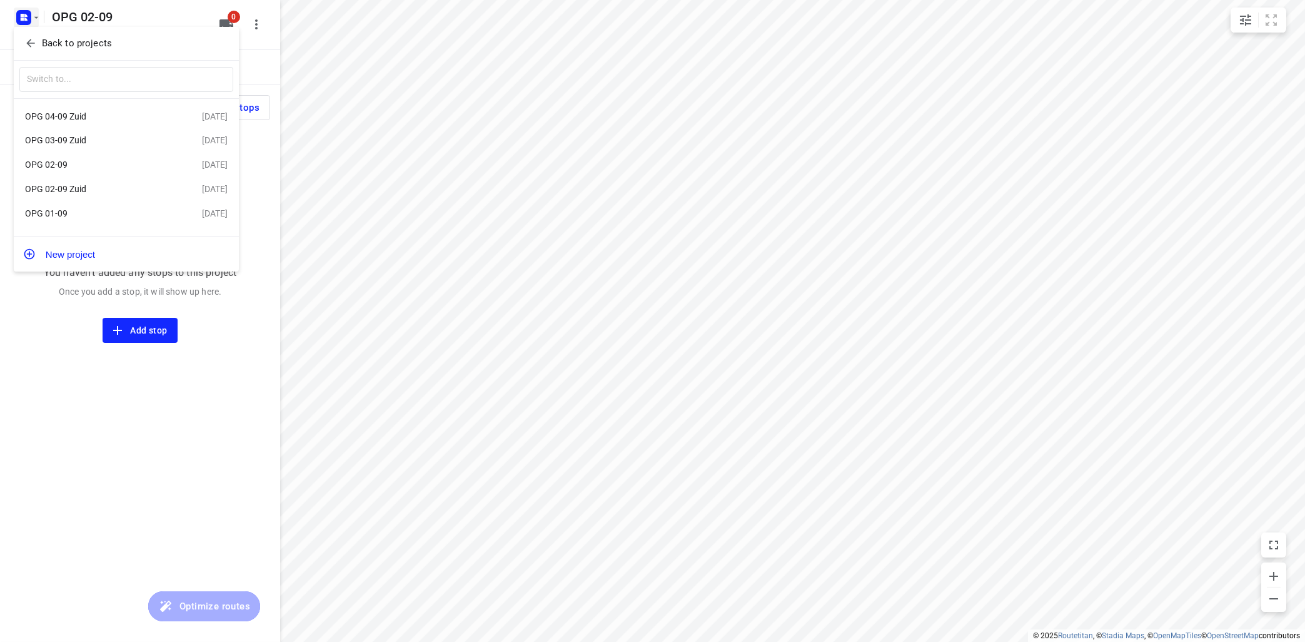
click at [39, 196] on div "OPG 02-09 Zuid" at bounding box center [113, 188] width 177 height 15
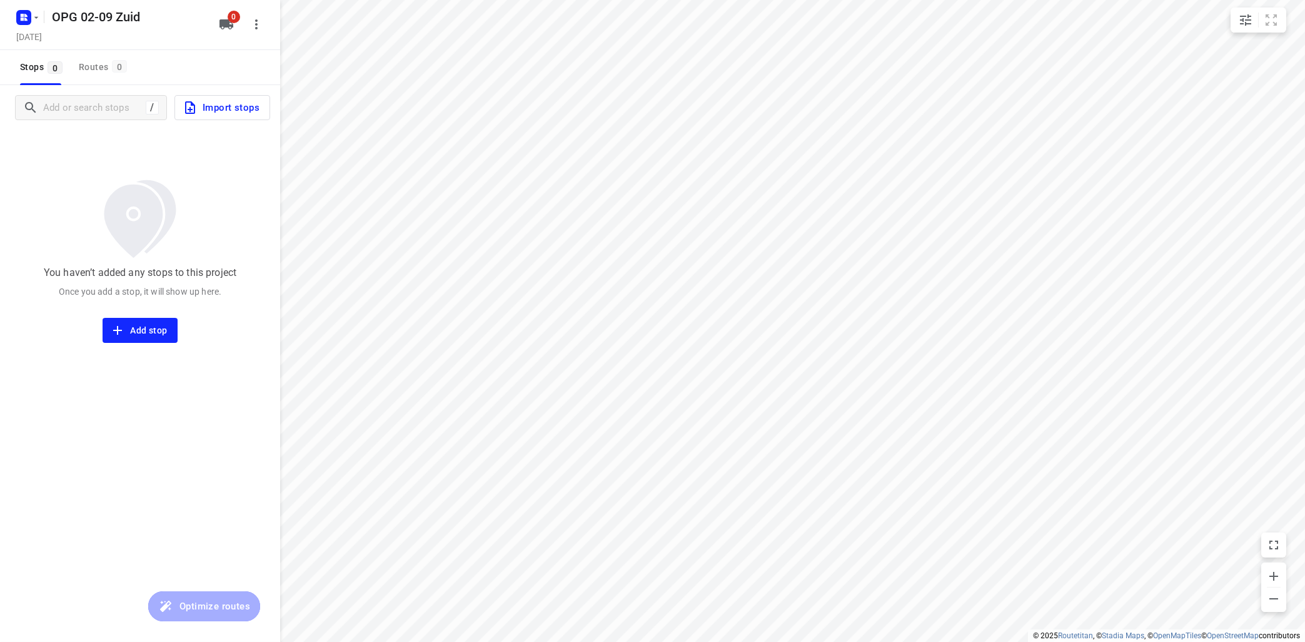
type input "distance"
click at [35, 18] on icon "button" at bounding box center [36, 18] width 10 height 10
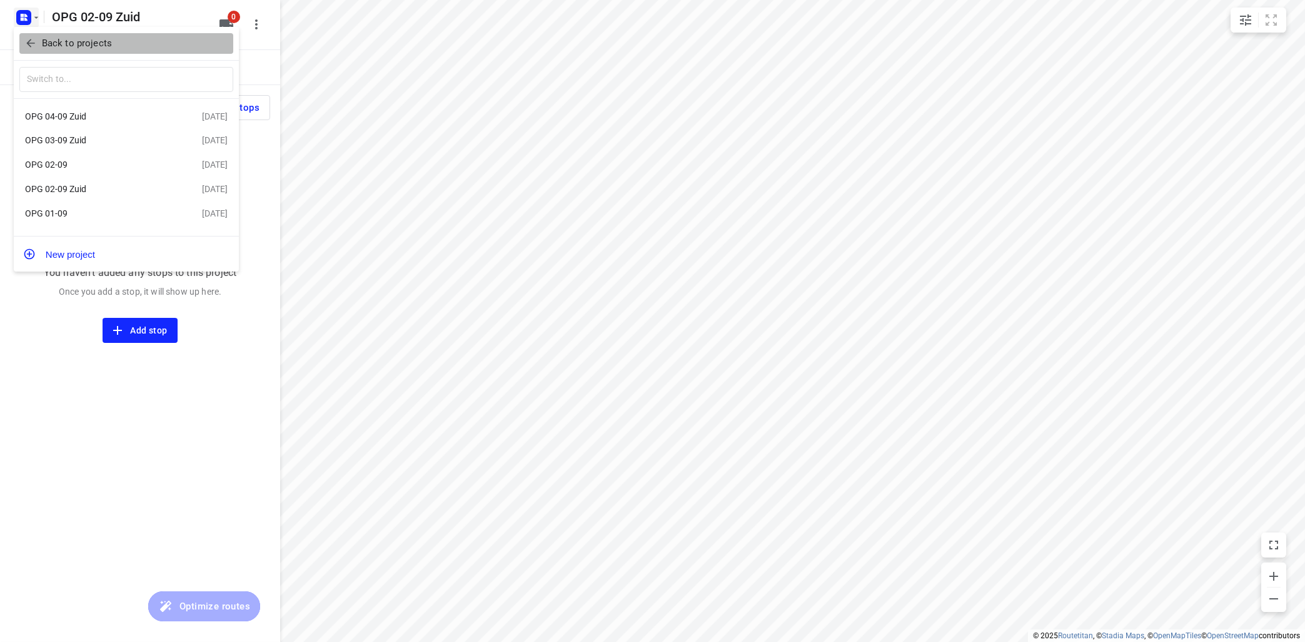
click at [84, 41] on p "Back to projects" at bounding box center [77, 43] width 70 height 14
